Goal: Transaction & Acquisition: Purchase product/service

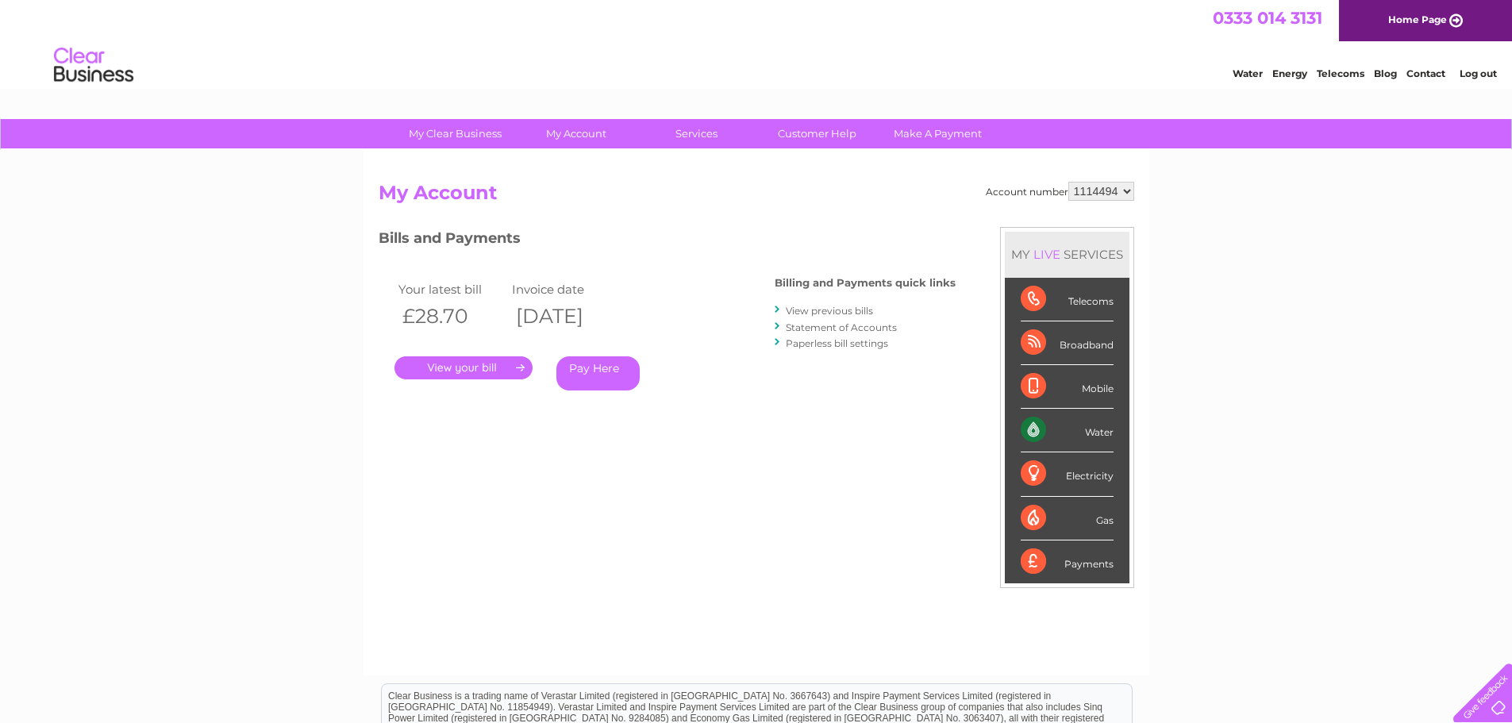
click at [610, 365] on link "Pay Here" at bounding box center [598, 373] width 83 height 34
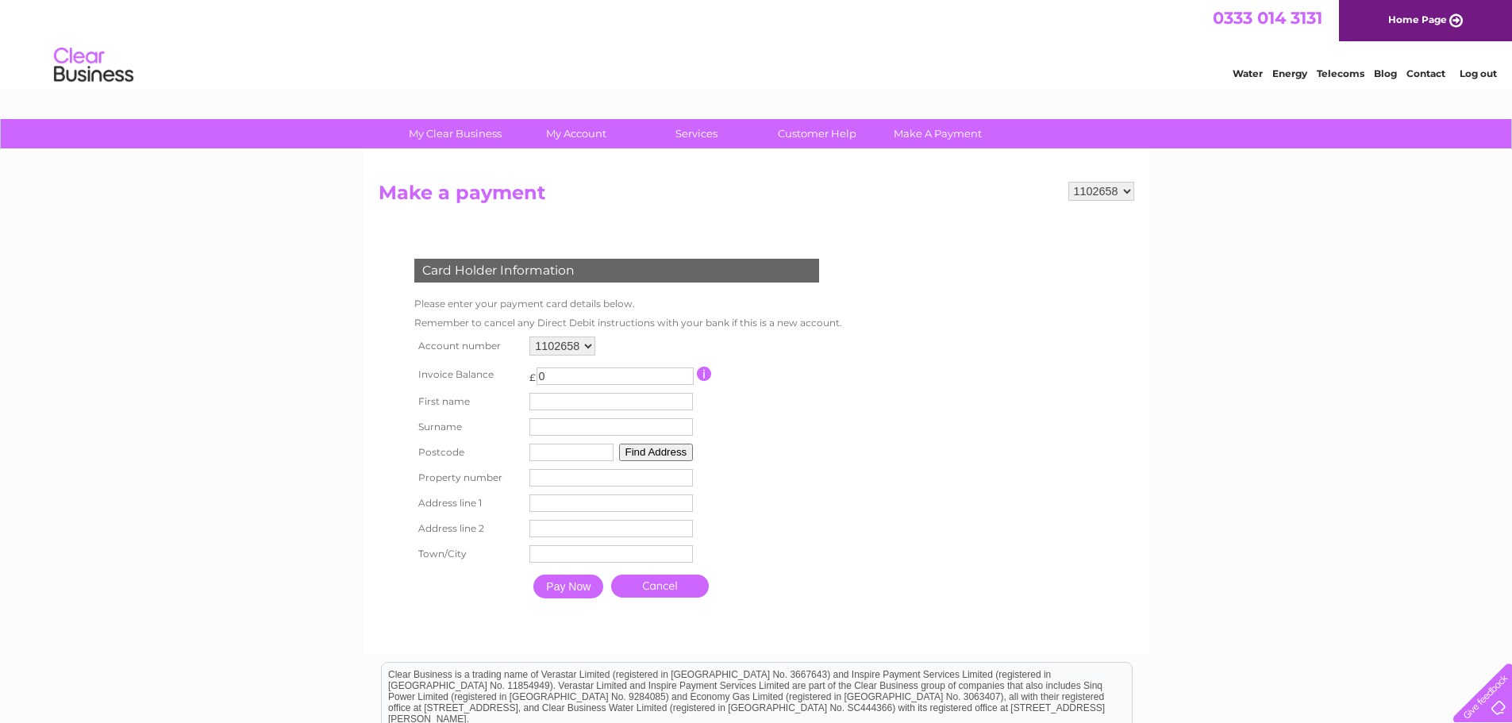
click at [595, 373] on input "0" at bounding box center [615, 376] width 157 height 17
click at [587, 354] on select "1102658 1114494" at bounding box center [563, 346] width 66 height 19
select select "1114494"
click at [530, 337] on select "1102658 1114494" at bounding box center [563, 346] width 66 height 19
click at [642, 399] on input "text" at bounding box center [613, 402] width 165 height 19
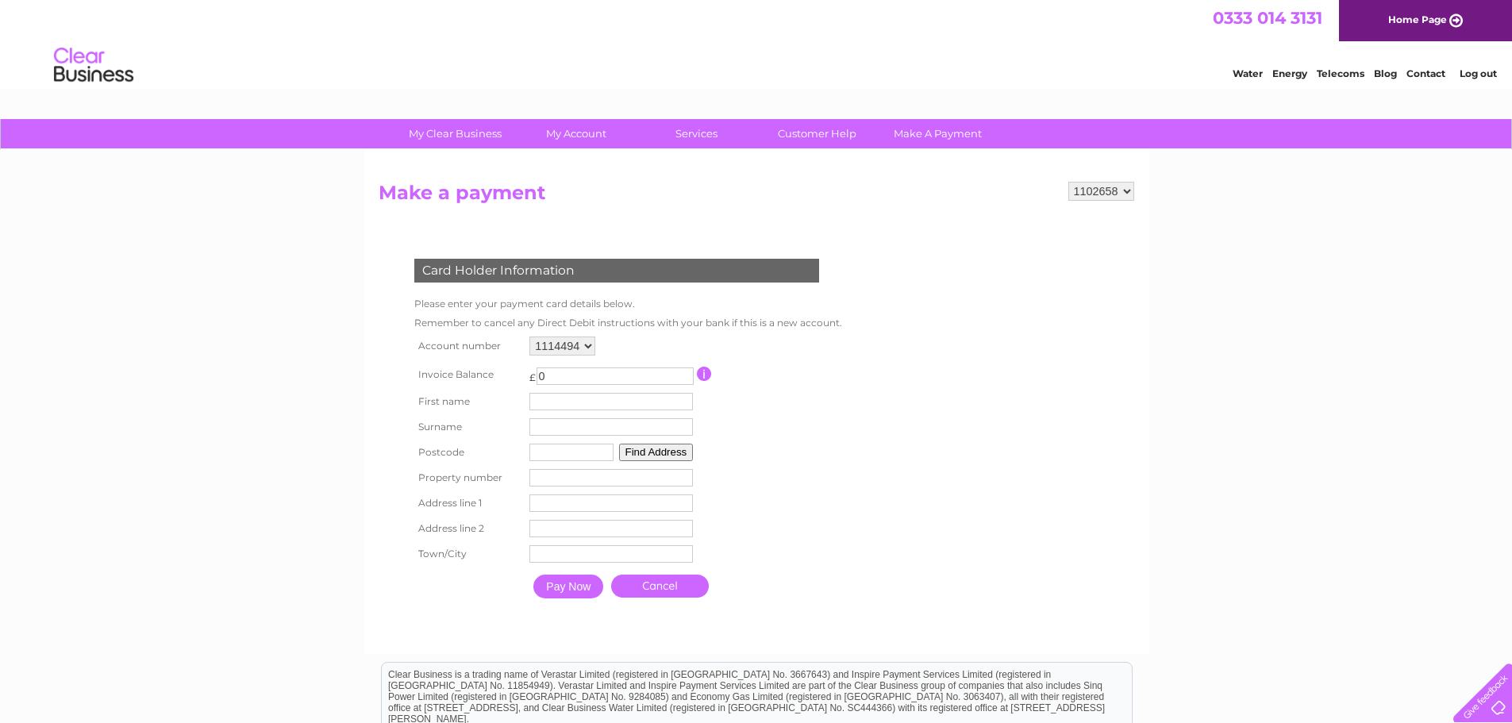
click at [626, 379] on input "0" at bounding box center [615, 376] width 157 height 17
click at [582, 404] on input "text" at bounding box center [612, 401] width 164 height 17
type input "Rebecca"
click at [583, 418] on td "Surname" at bounding box center [611, 426] width 171 height 25
click at [601, 431] on input "text" at bounding box center [612, 426] width 164 height 17
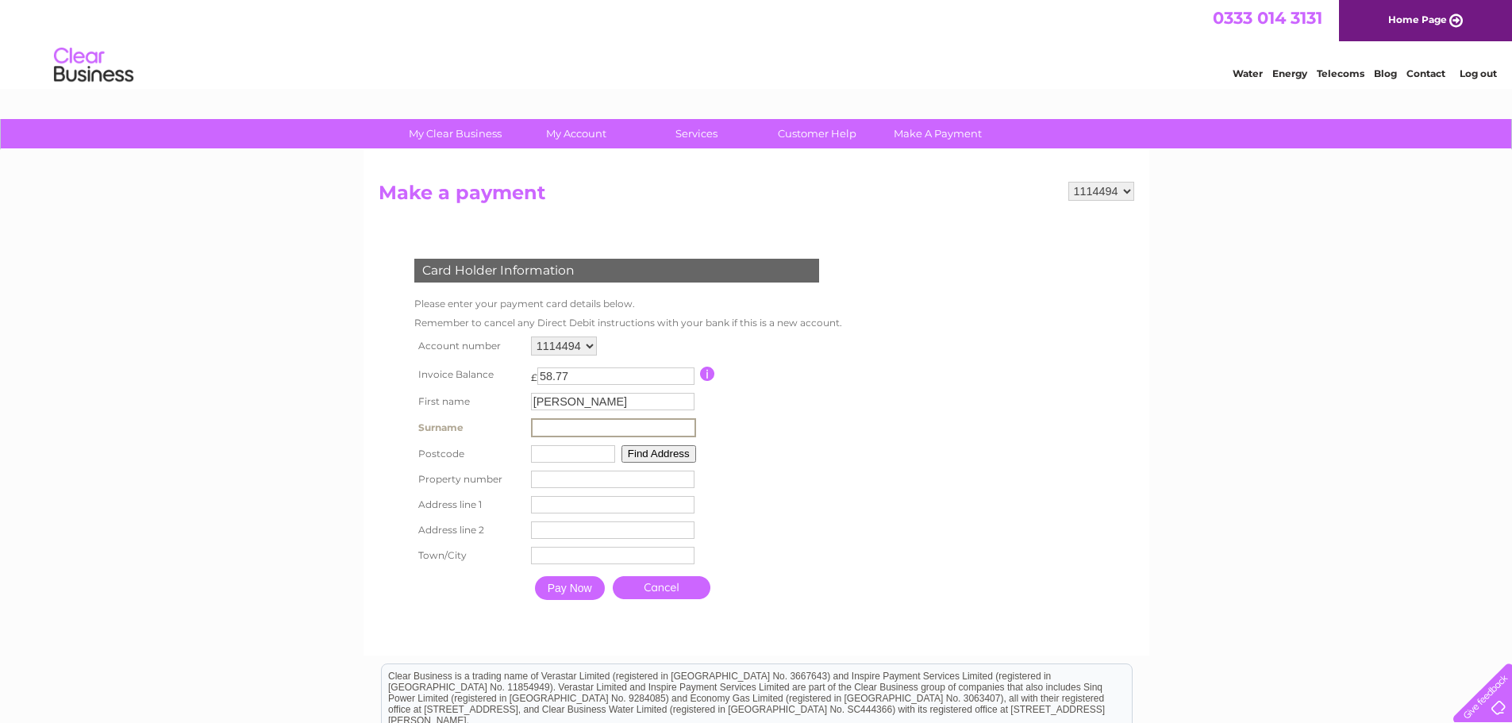
type input "Duke"
click at [555, 449] on input "text" at bounding box center [573, 453] width 84 height 17
type input "IM1 1AJ"
click at [566, 476] on input "number" at bounding box center [612, 477] width 164 height 17
click at [679, 477] on input "1" at bounding box center [612, 477] width 164 height 17
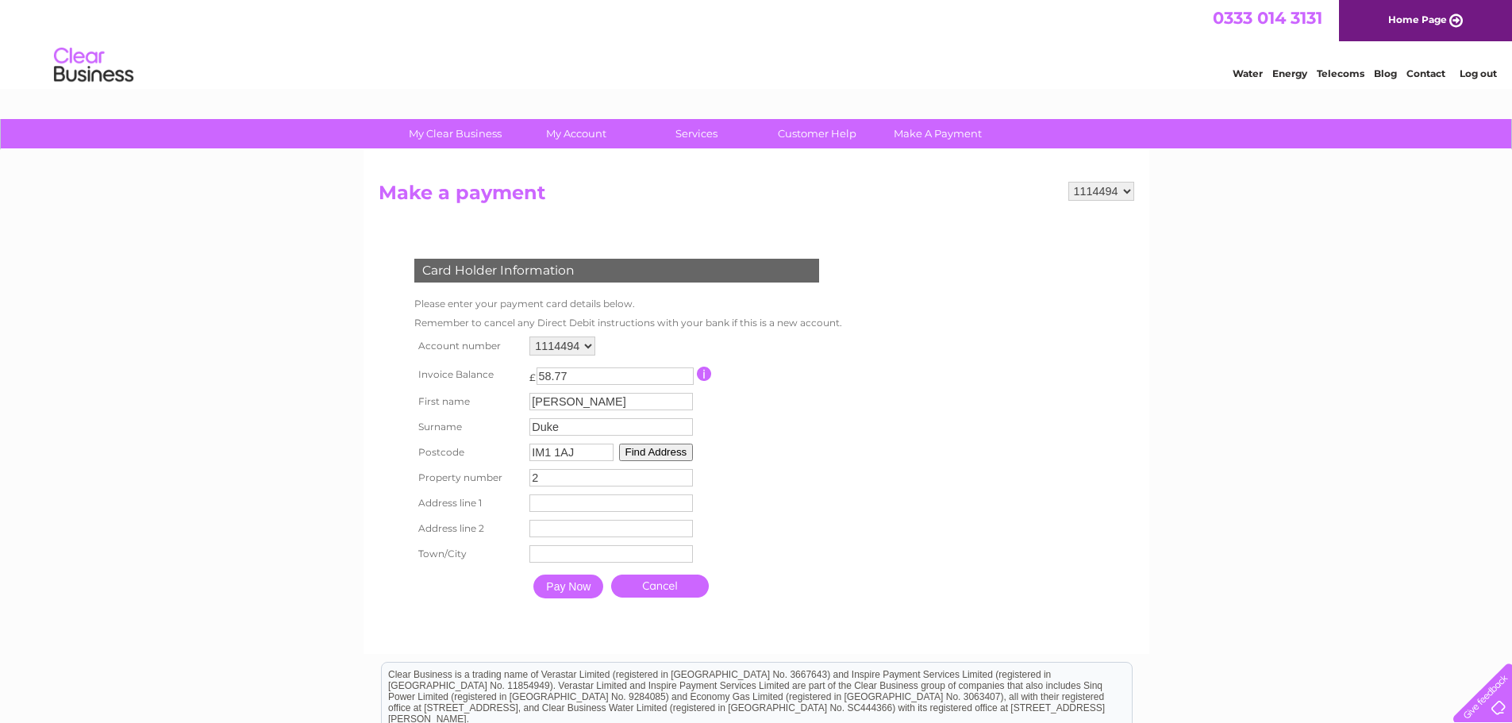
click at [681, 477] on input "2" at bounding box center [612, 477] width 164 height 17
type input "3"
click at [681, 477] on input "3" at bounding box center [612, 477] width 164 height 17
click at [613, 499] on input "text" at bounding box center [612, 503] width 164 height 17
type input "3a Samuel Harris House"
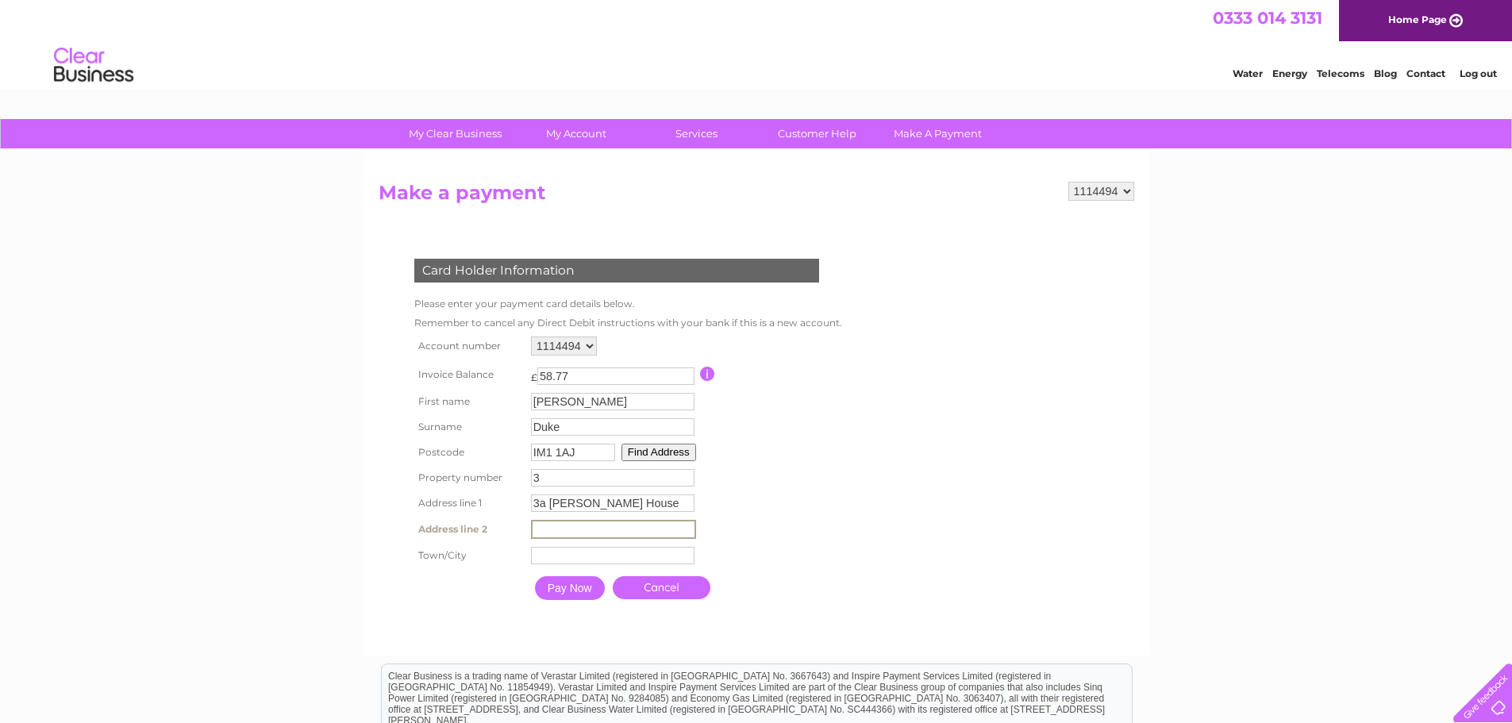
click at [581, 531] on input "text" at bounding box center [613, 529] width 165 height 19
type input "5-11 St Georges Street"
click at [608, 563] on input "text" at bounding box center [613, 555] width 164 height 17
type input "Douglas"
drag, startPoint x: 548, startPoint y: 507, endPoint x: 458, endPoint y: 511, distance: 89.8
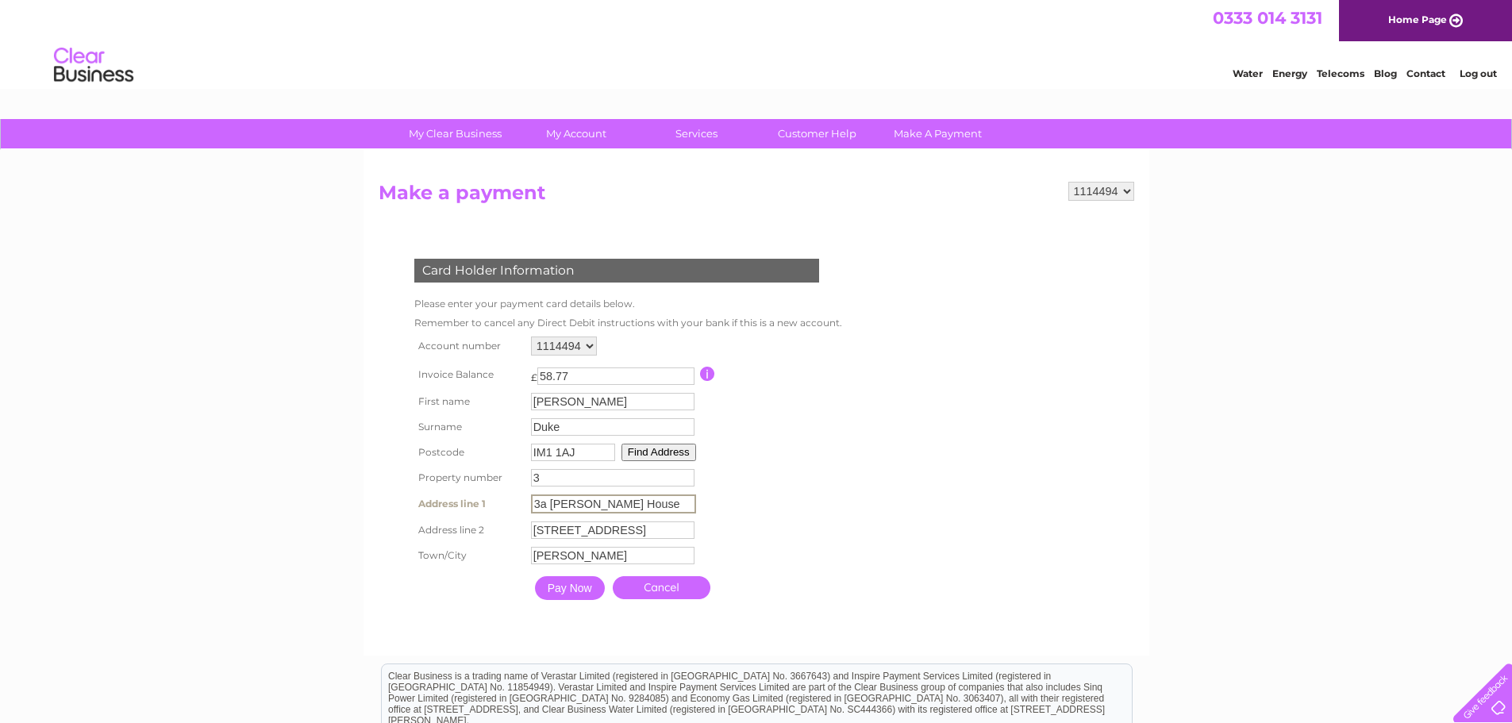
click at [458, 511] on tr "Address line 1 3a Samuel Harris House Address Line One" at bounding box center [626, 504] width 433 height 27
type input "Samuel Harris House"
drag, startPoint x: 952, startPoint y: 509, endPoint x: 922, endPoint y: 513, distance: 30.4
click at [952, 508] on form "1102658 1114494 Make a payment Card Holder Information Please enter your paymen…" at bounding box center [757, 410] width 756 height 456
click at [580, 593] on input "Pay Now" at bounding box center [568, 587] width 70 height 24
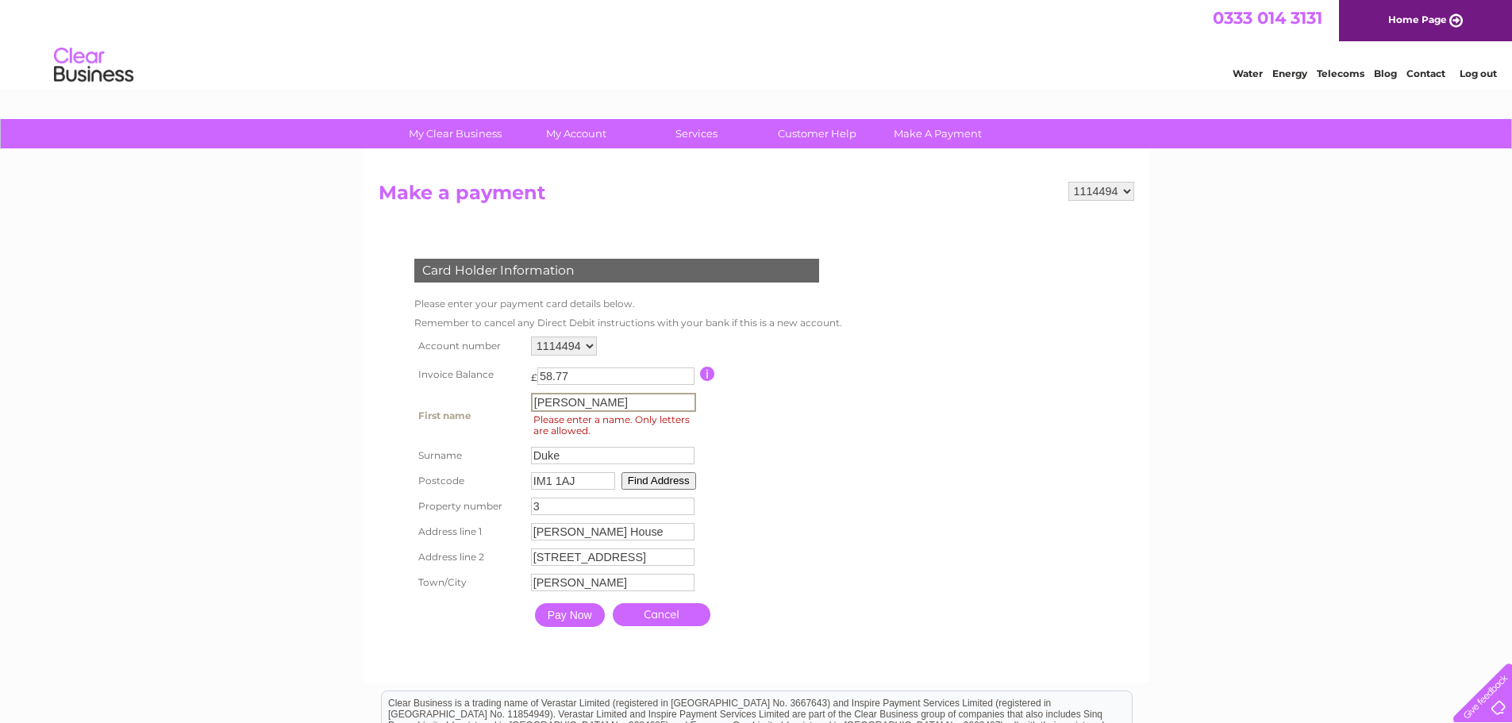
click at [599, 403] on input "Rebecca" at bounding box center [613, 402] width 165 height 19
type input "Rebecca"
click at [565, 618] on input "Pay Now" at bounding box center [570, 615] width 70 height 24
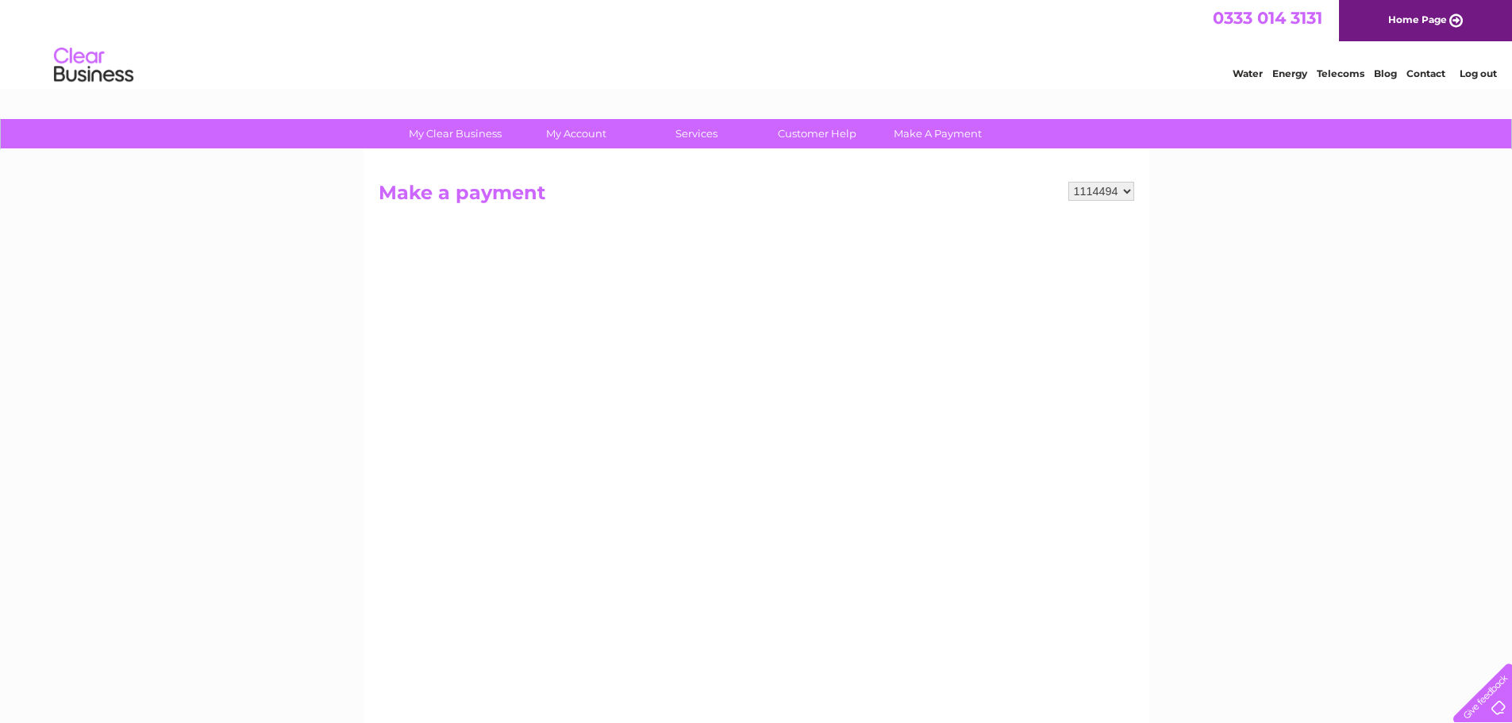
click at [1469, 65] on li "Log out" at bounding box center [1479, 74] width 48 height 20
click at [1475, 77] on link "Log out" at bounding box center [1478, 73] width 37 height 12
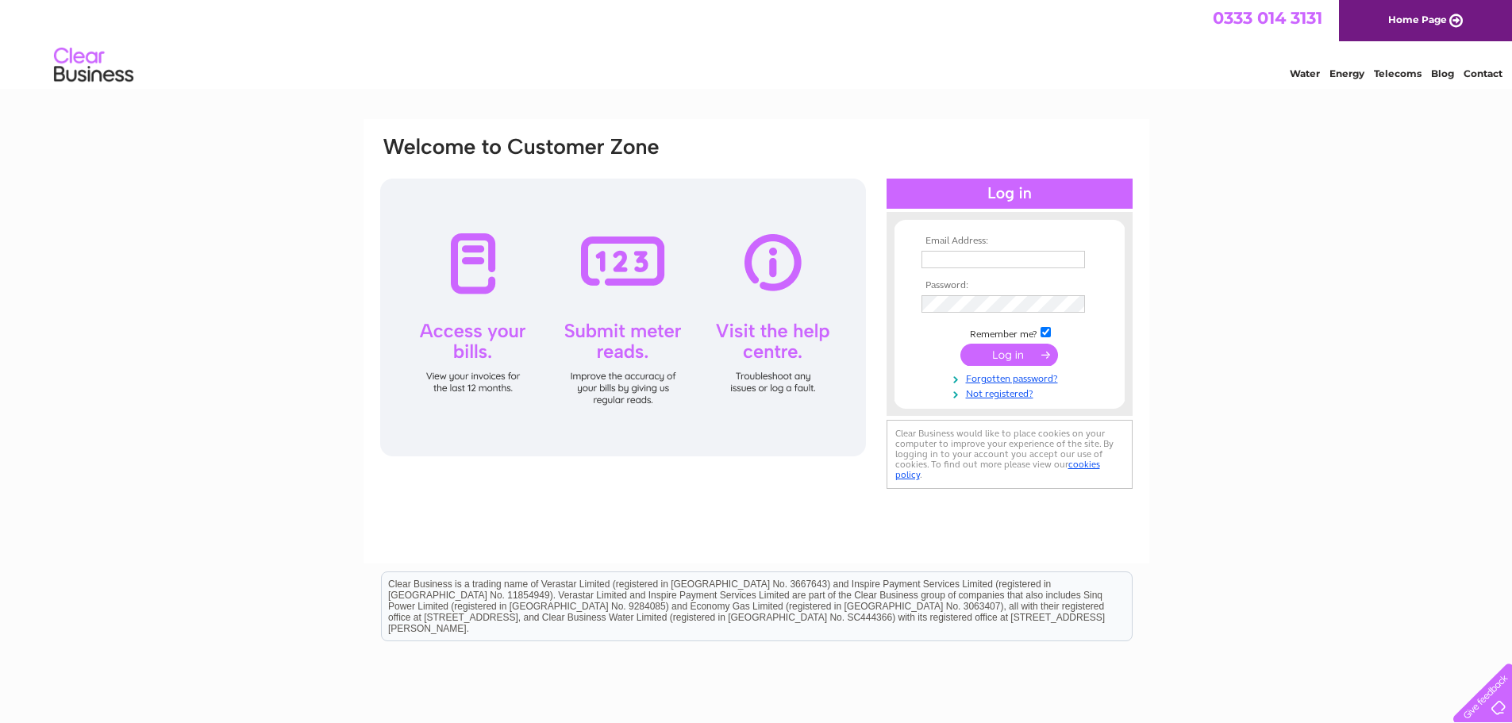
click at [962, 272] on td at bounding box center [1010, 276] width 184 height 8
click at [967, 262] on input "text" at bounding box center [1004, 260] width 165 height 19
paste input "finance@khtlimited.com"
type input "finance@khtlimited.com"
click at [991, 356] on input "submit" at bounding box center [1010, 356] width 98 height 22
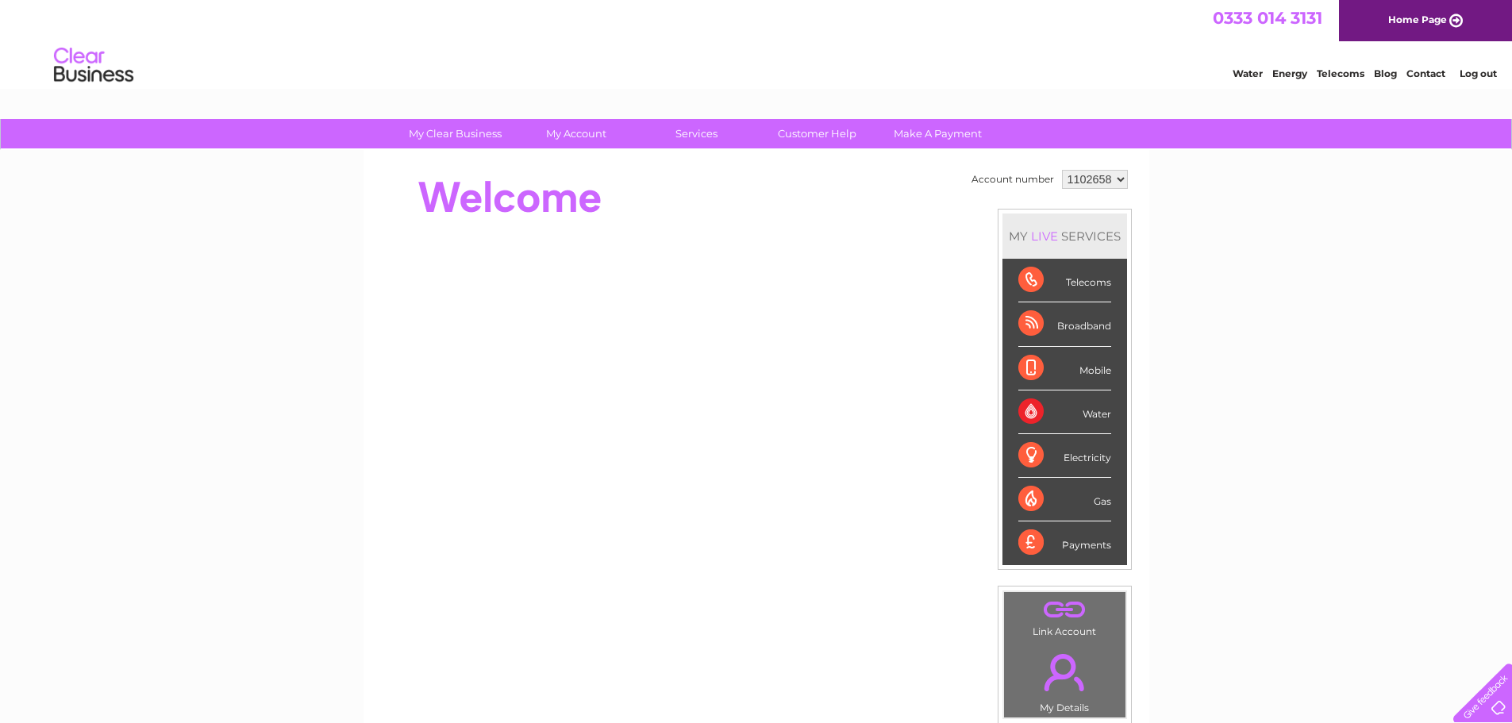
drag, startPoint x: 1083, startPoint y: 176, endPoint x: 1080, endPoint y: 232, distance: 55.7
click at [1083, 176] on select "1102658 1114494" at bounding box center [1095, 179] width 66 height 19
select select "1114494"
click at [1062, 170] on select "1102658 1114494" at bounding box center [1095, 179] width 66 height 19
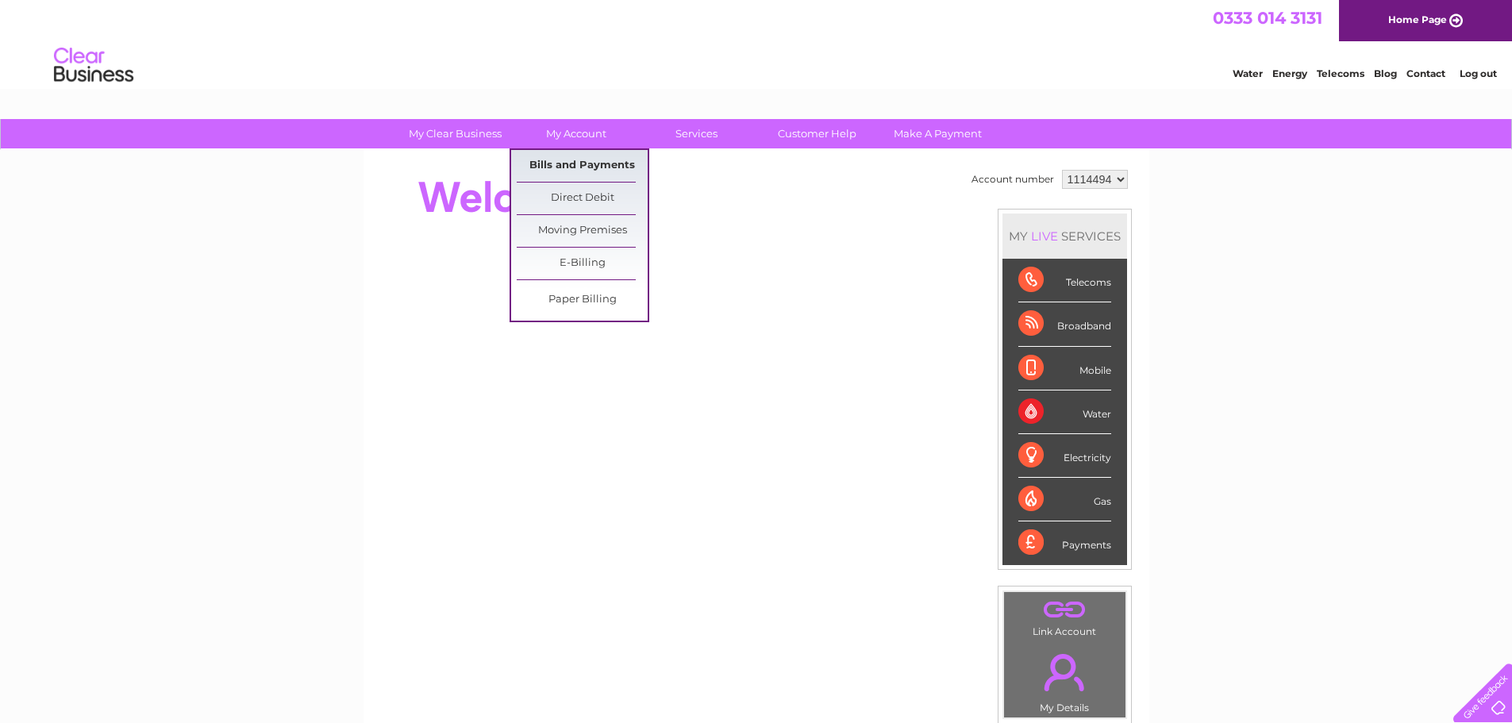
click at [576, 160] on link "Bills and Payments" at bounding box center [582, 166] width 131 height 32
click at [591, 164] on link "Bills and Payments" at bounding box center [582, 166] width 131 height 32
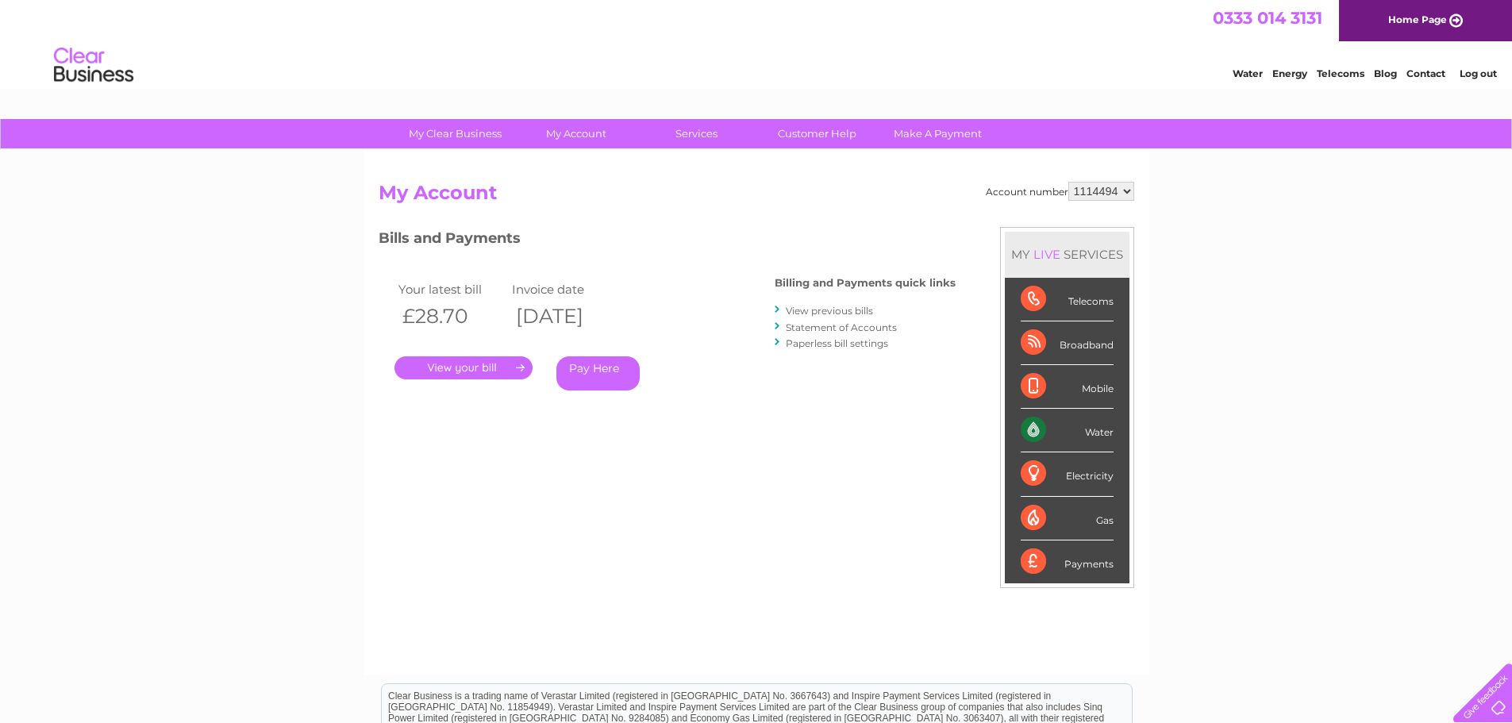
click at [620, 369] on link "Pay Here" at bounding box center [598, 373] width 83 height 34
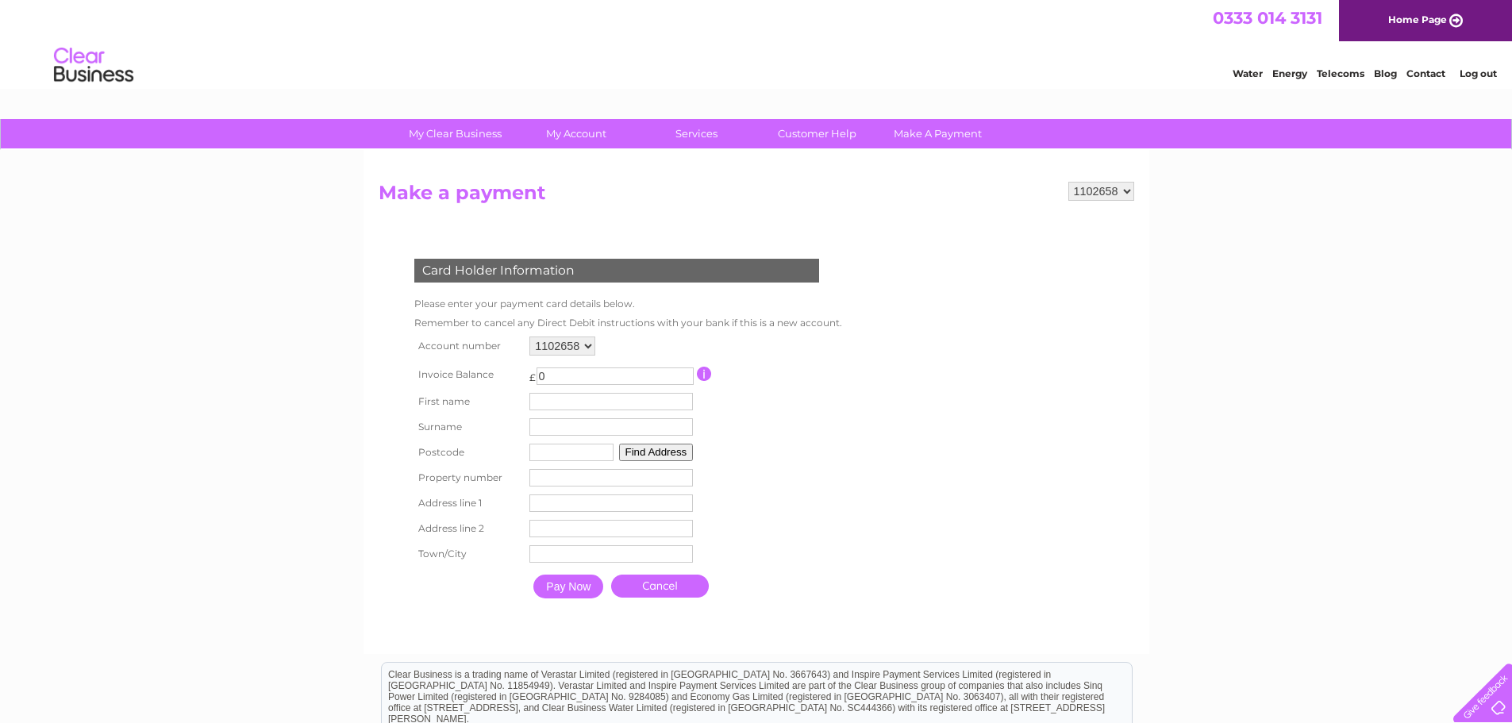
click at [572, 352] on select "1102658 1114494" at bounding box center [563, 346] width 66 height 19
select select "1114494"
click at [530, 337] on select "1102658 1114494" at bounding box center [563, 346] width 66 height 19
click at [589, 376] on input "0" at bounding box center [615, 376] width 157 height 17
click at [645, 400] on input "text" at bounding box center [612, 401] width 164 height 17
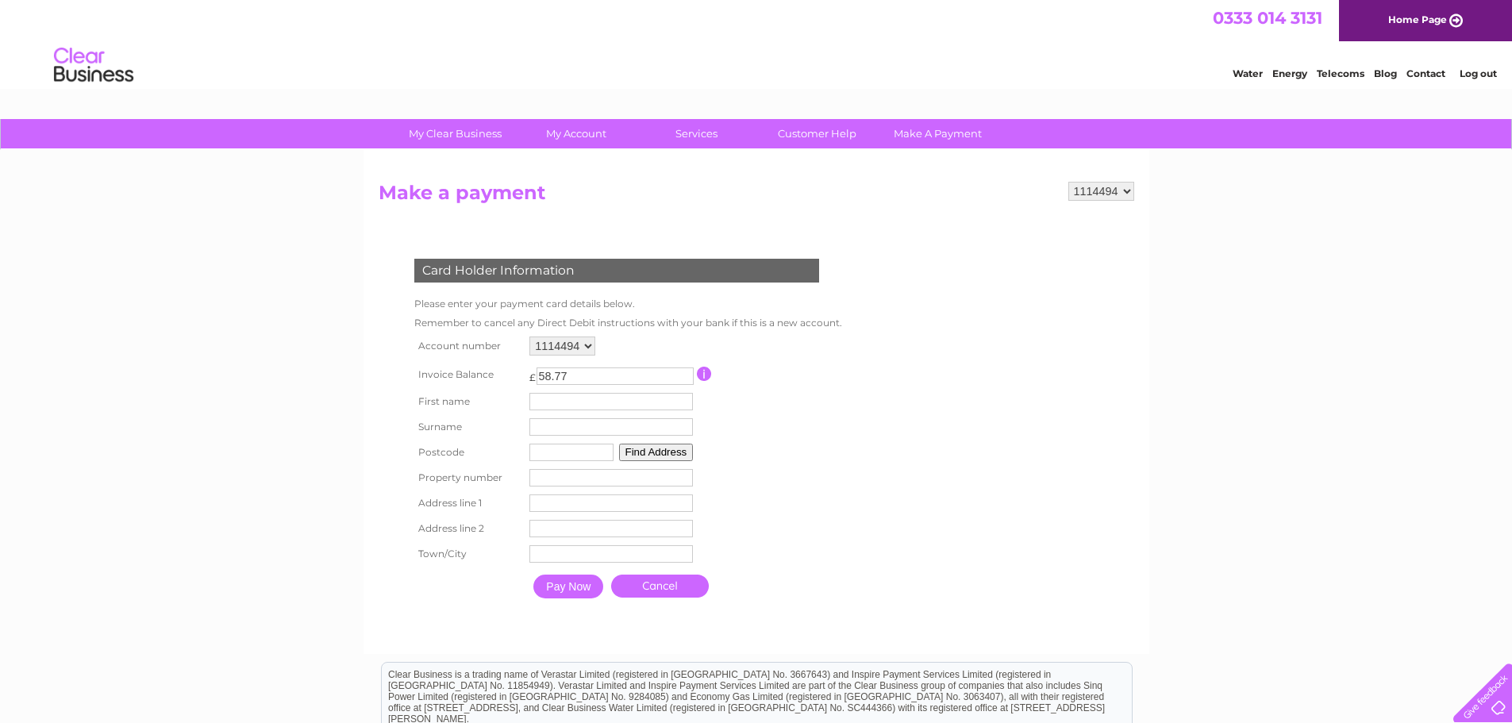
click at [585, 402] on input "text" at bounding box center [612, 401] width 164 height 17
type input "[PERSON_NAME]"
click at [583, 430] on input "text" at bounding box center [613, 427] width 165 height 19
type input "Duke"
click at [569, 462] on td "Find Address" at bounding box center [611, 452] width 171 height 25
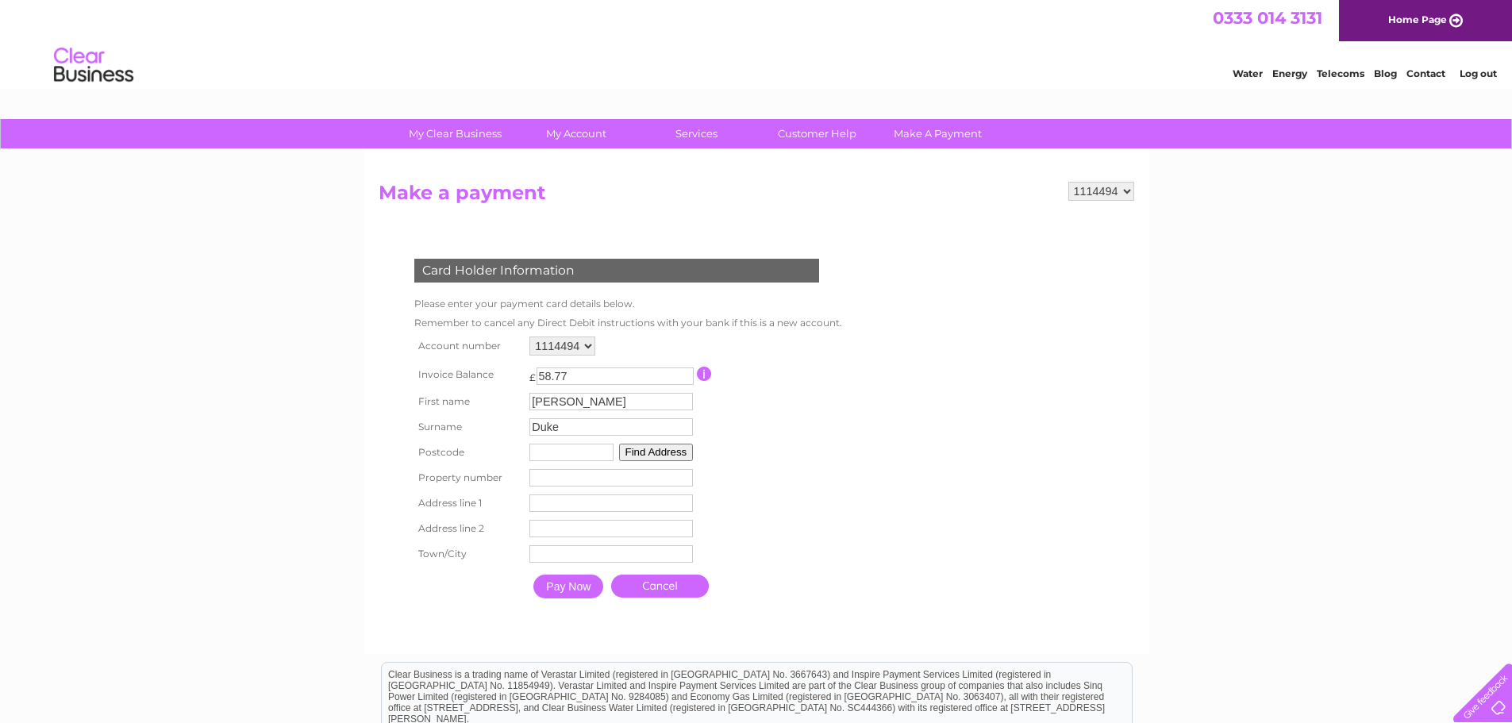
type input "IM1 1AJ"
click at [585, 483] on input "number" at bounding box center [612, 477] width 164 height 17
click at [688, 478] on input "-1" at bounding box center [612, 477] width 164 height 17
click at [686, 478] on input "-2" at bounding box center [612, 477] width 164 height 17
click at [684, 476] on input "-1" at bounding box center [612, 477] width 164 height 17
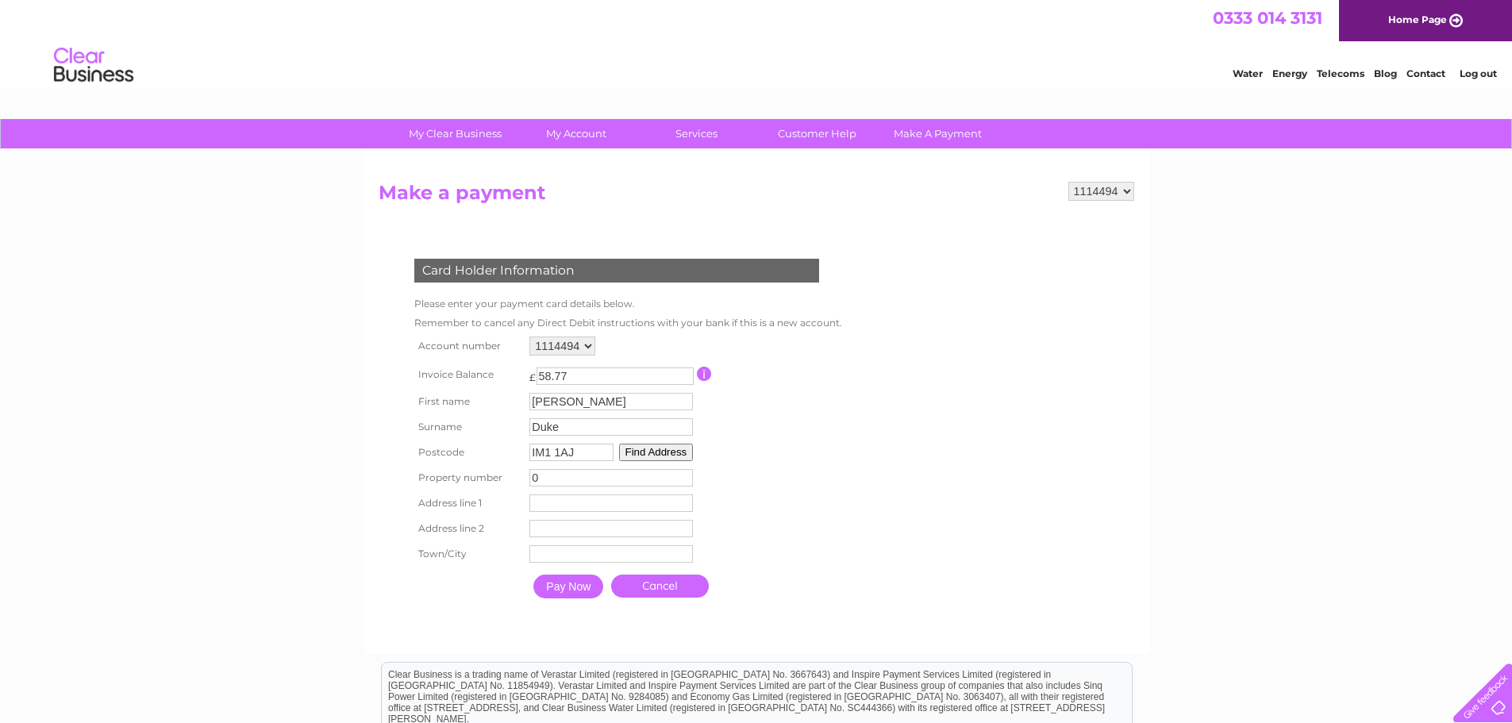
click at [684, 476] on input "0" at bounding box center [612, 477] width 164 height 17
click at [684, 476] on input "1" at bounding box center [612, 477] width 164 height 17
click at [684, 476] on input "2" at bounding box center [612, 477] width 164 height 17
type input "3"
click at [684, 476] on input "3" at bounding box center [612, 477] width 164 height 17
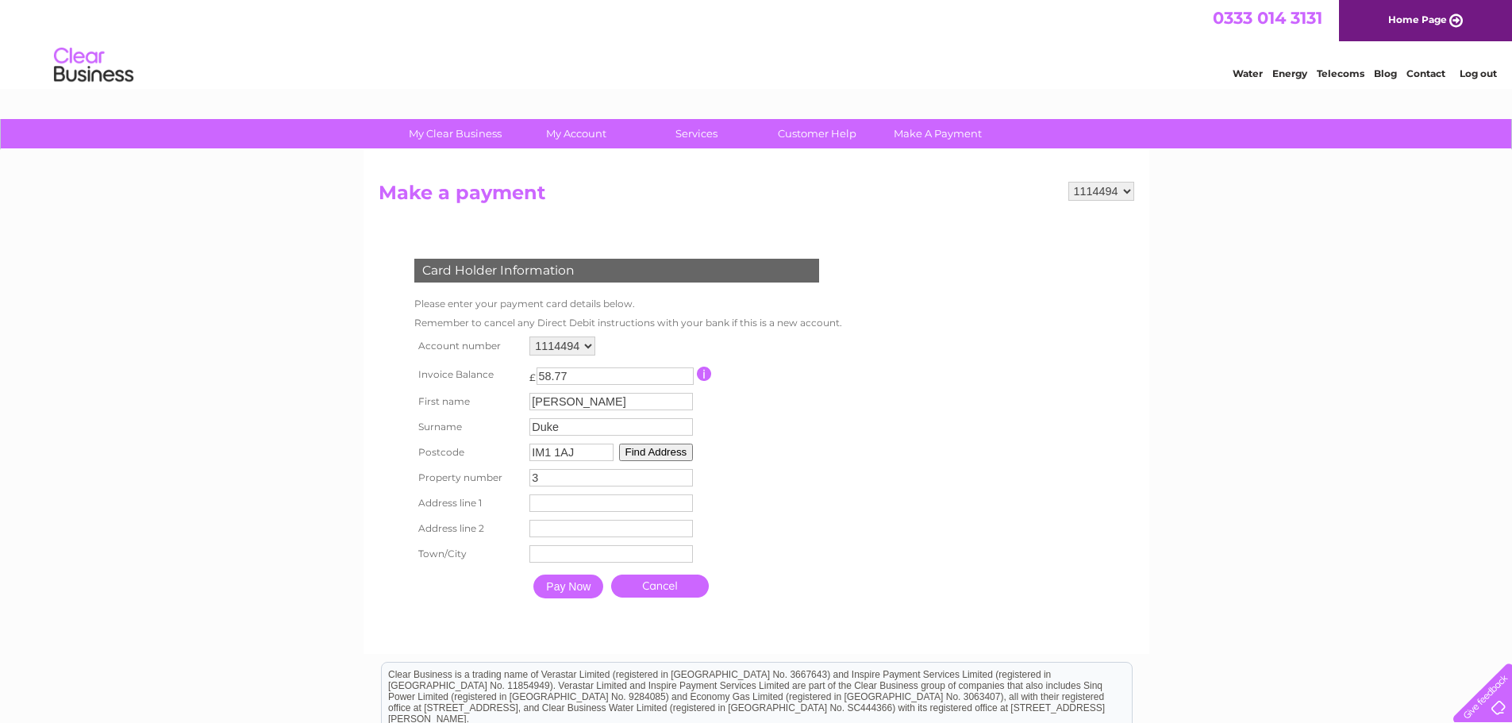
click at [631, 495] on input "text" at bounding box center [612, 503] width 164 height 17
type input "Samuel Harris House"
click at [576, 538] on input "text" at bounding box center [613, 529] width 165 height 19
type input "5-11 St Georges Street"
click at [595, 564] on td "Town" at bounding box center [613, 555] width 173 height 25
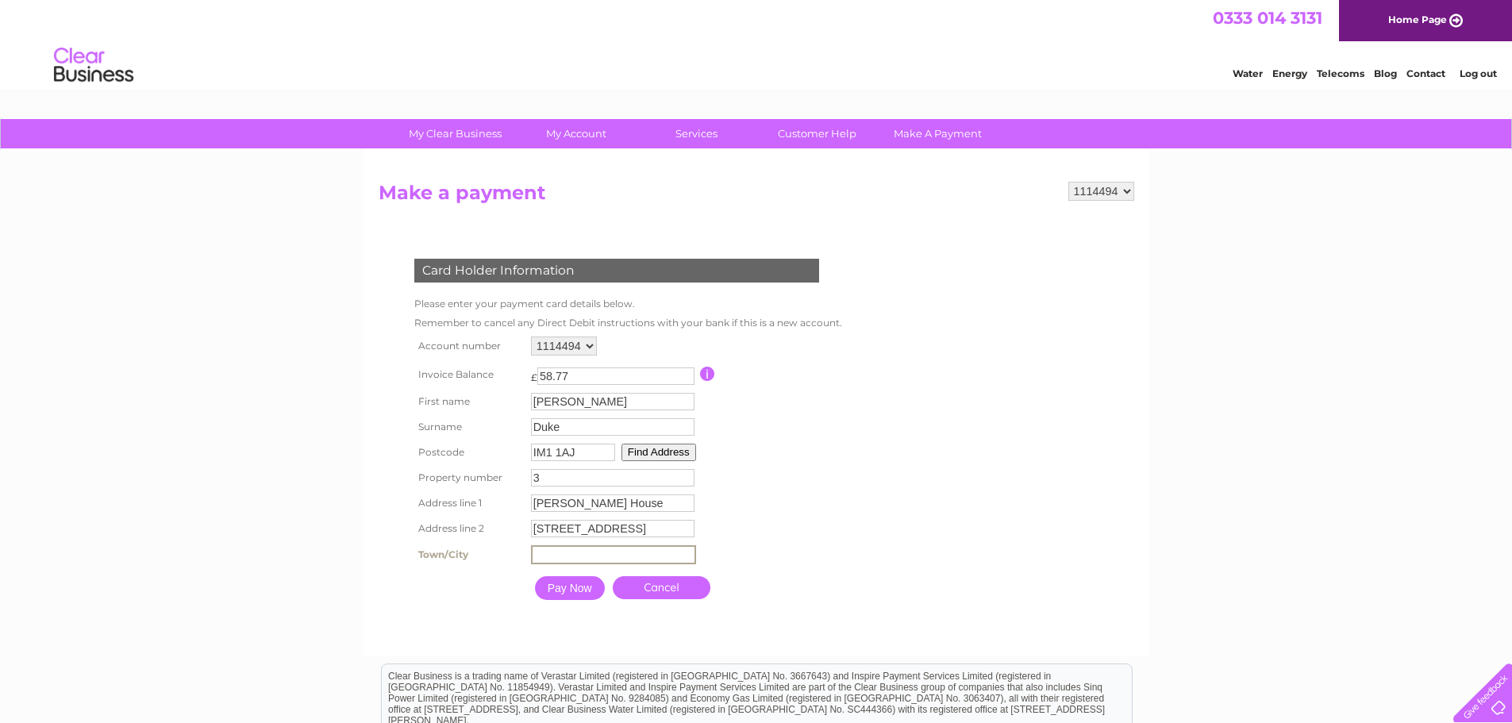
click at [599, 557] on input "text" at bounding box center [613, 554] width 165 height 19
type input "Douglas"
click at [451, 610] on div at bounding box center [620, 623] width 483 height 32
click at [570, 587] on input "Pay Now" at bounding box center [568, 587] width 70 height 24
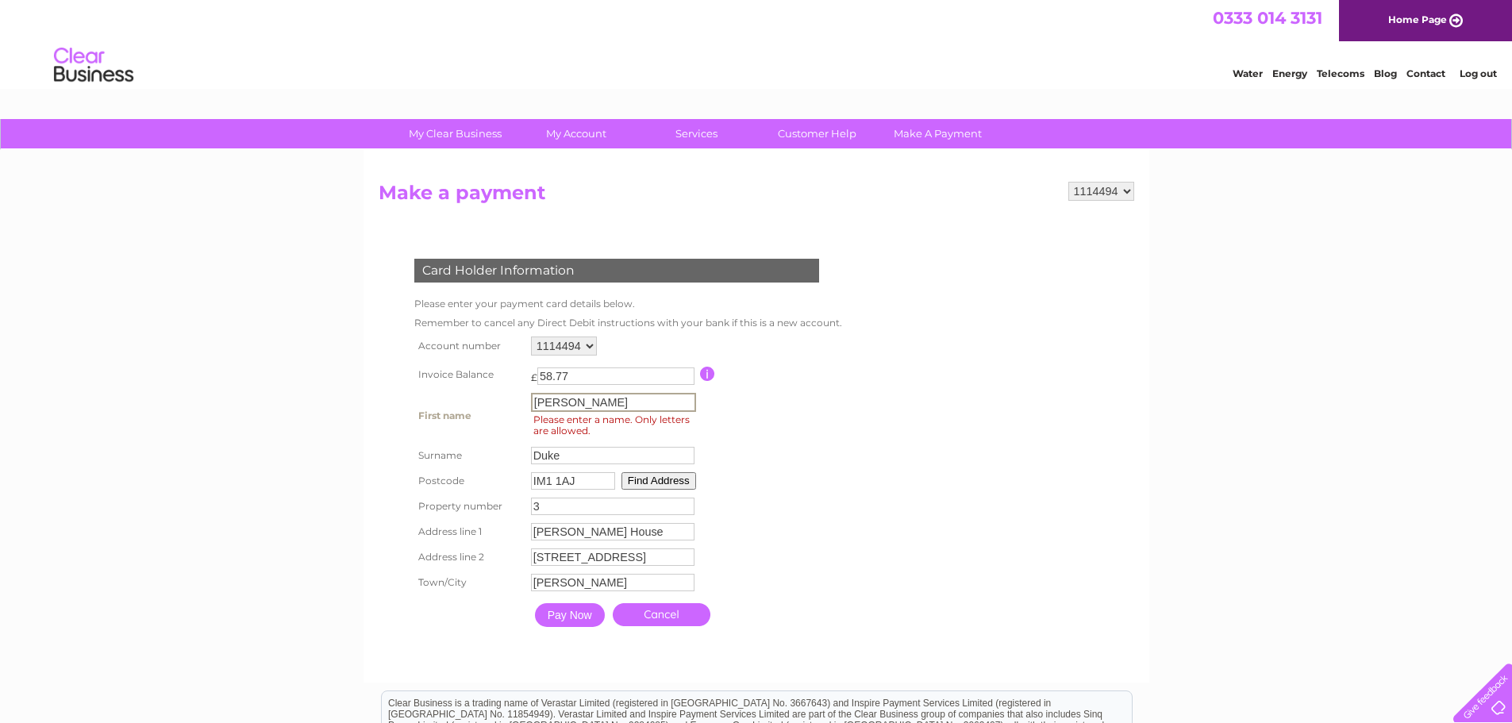
click at [630, 406] on input "Rebecca" at bounding box center [613, 402] width 165 height 19
type input "Rebecca"
click at [571, 613] on input "Pay Now" at bounding box center [568, 614] width 70 height 24
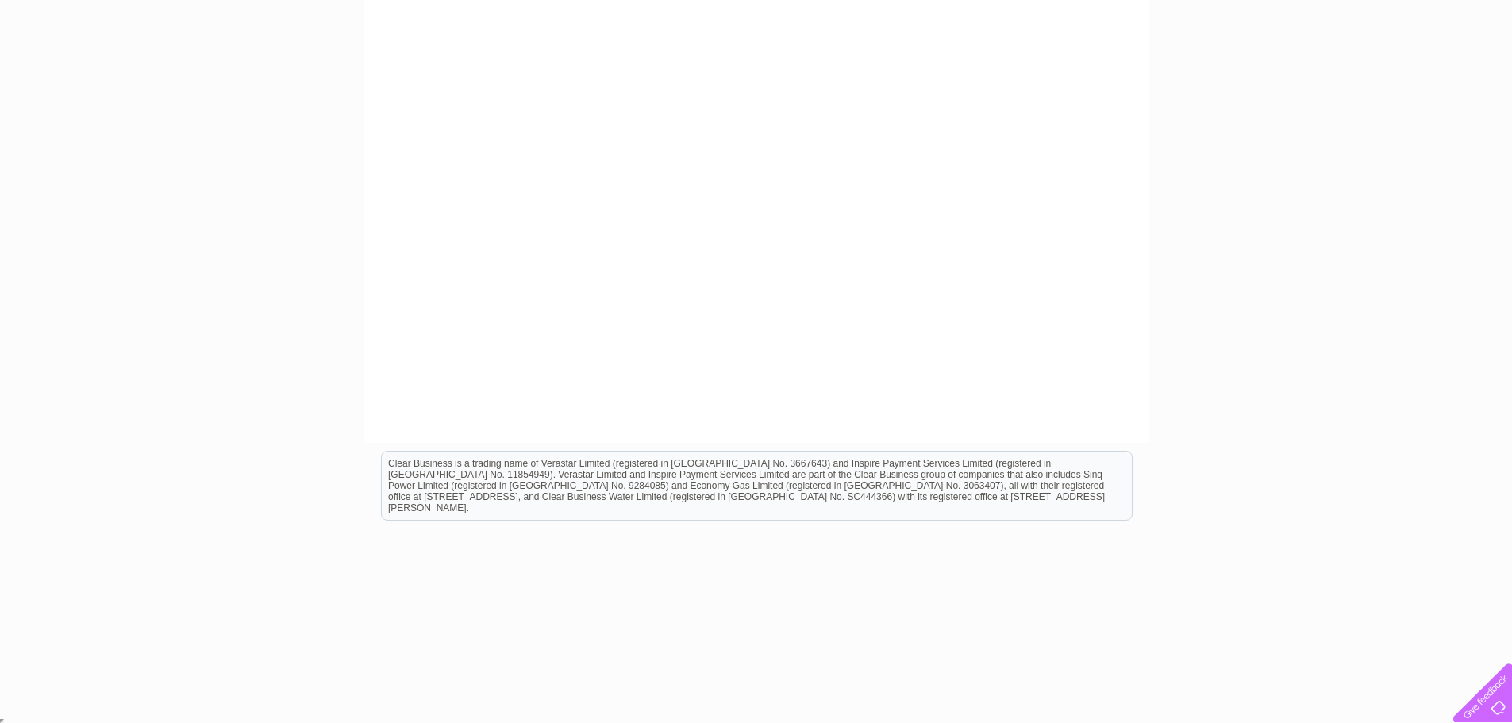
scroll to position [520, 0]
